Goal: Check status: Check status

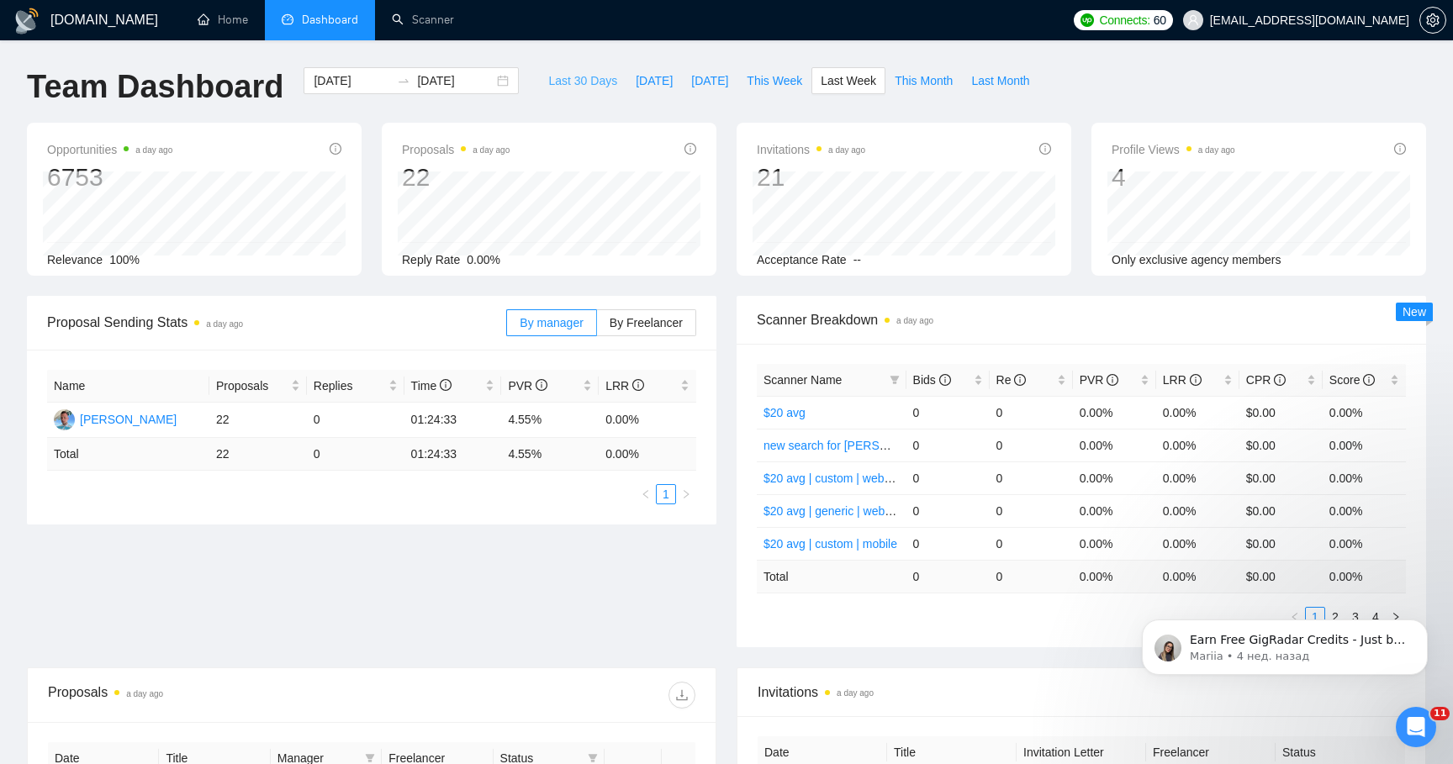
click at [597, 82] on span "Last 30 Days" at bounding box center [582, 80] width 69 height 18
type input "[DATE]"
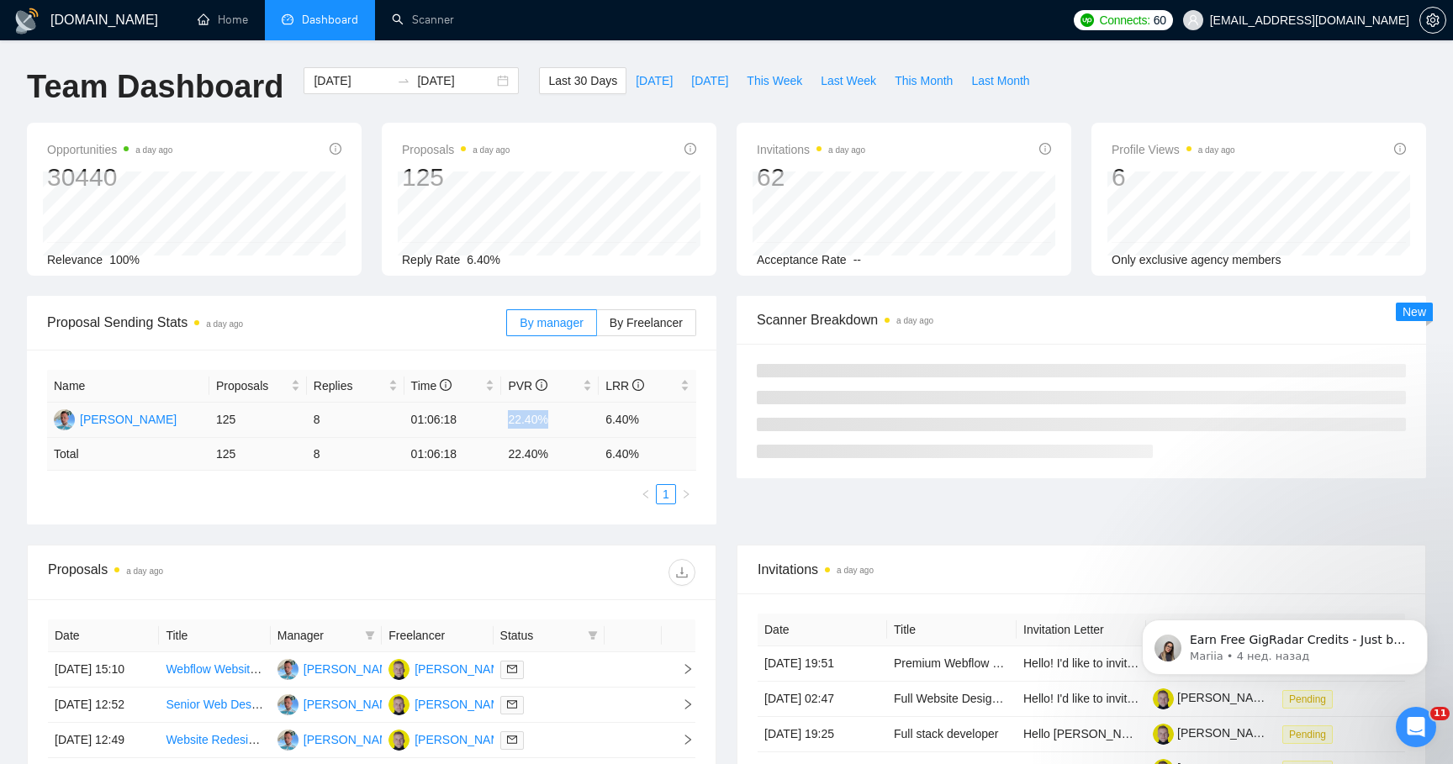
drag, startPoint x: 504, startPoint y: 418, endPoint x: 578, endPoint y: 418, distance: 74.0
click at [578, 418] on td "22.40%" at bounding box center [550, 420] width 98 height 35
click at [721, 423] on div "Proposal Sending Stats a day ago By manager By Freelancer Name Proposals Replie…" at bounding box center [372, 410] width 710 height 229
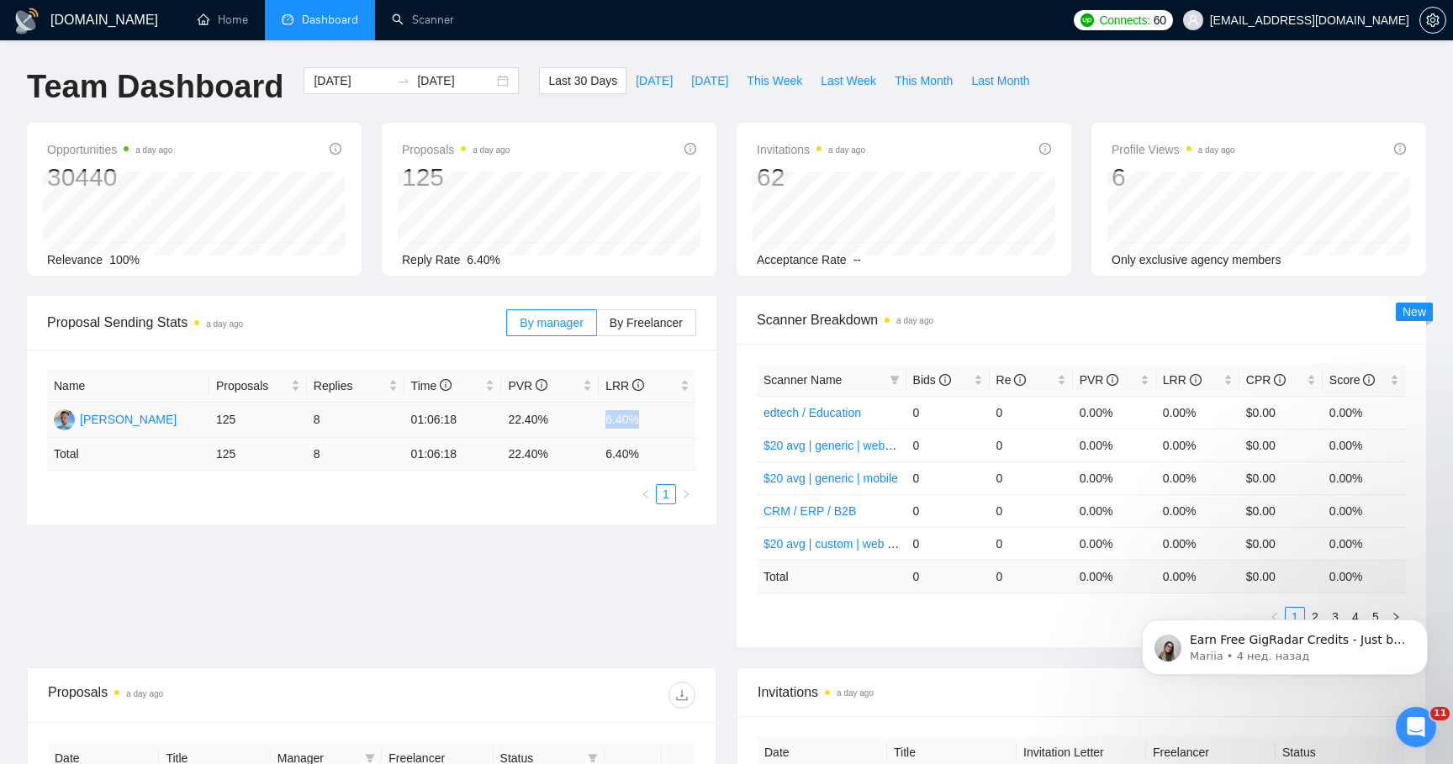
drag, startPoint x: 600, startPoint y: 424, endPoint x: 646, endPoint y: 424, distance: 45.4
click at [646, 424] on td "6.40%" at bounding box center [648, 420] width 98 height 35
click at [718, 444] on div "Proposal Sending Stats a day ago By manager By Freelancer Name Proposals Replie…" at bounding box center [372, 410] width 710 height 229
